Goal: Transaction & Acquisition: Purchase product/service

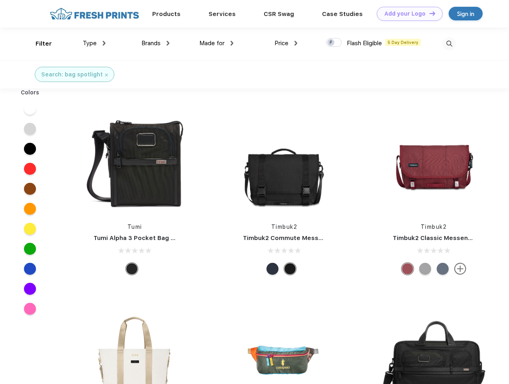
click at [407, 14] on link "Add your Logo Design Tool" at bounding box center [410, 14] width 66 height 14
click at [0, 0] on div "Design Tool" at bounding box center [0, 0] width 0 height 0
click at [429, 13] on link "Add your Logo Design Tool" at bounding box center [410, 14] width 66 height 14
click at [38, 44] on div "Filter" at bounding box center [44, 43] width 16 height 9
click at [94, 43] on span "Type" at bounding box center [90, 43] width 14 height 7
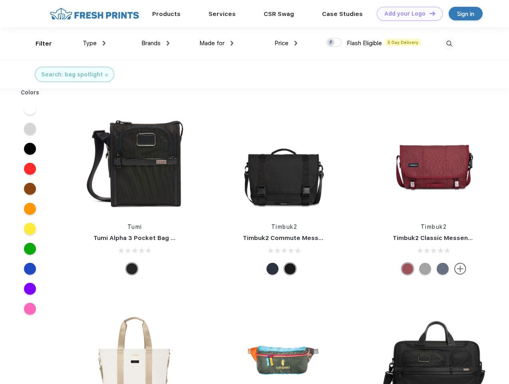
click at [156, 43] on span "Brands" at bounding box center [151, 43] width 19 height 7
click at [217, 43] on span "Made for" at bounding box center [212, 43] width 25 height 7
click at [286, 43] on span "Price" at bounding box center [282, 43] width 14 height 7
click at [334, 43] on div at bounding box center [334, 42] width 16 height 9
click at [331, 43] on input "checkbox" at bounding box center [328, 40] width 5 height 5
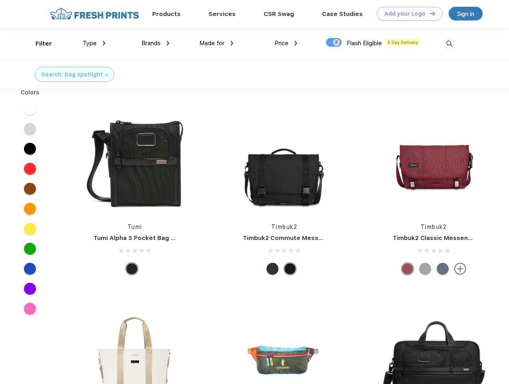
click at [449, 44] on img at bounding box center [449, 43] width 13 height 13
